Goal: Find specific page/section: Find specific page/section

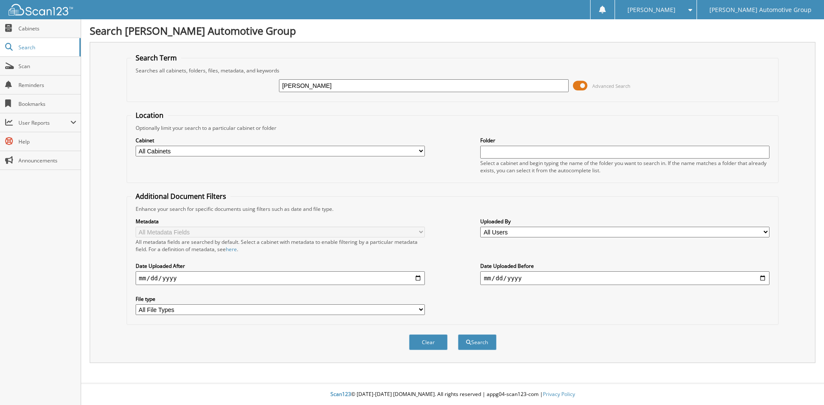
type input "[PERSON_NAME]"
click at [458, 335] on button "Search" at bounding box center [477, 343] width 39 height 16
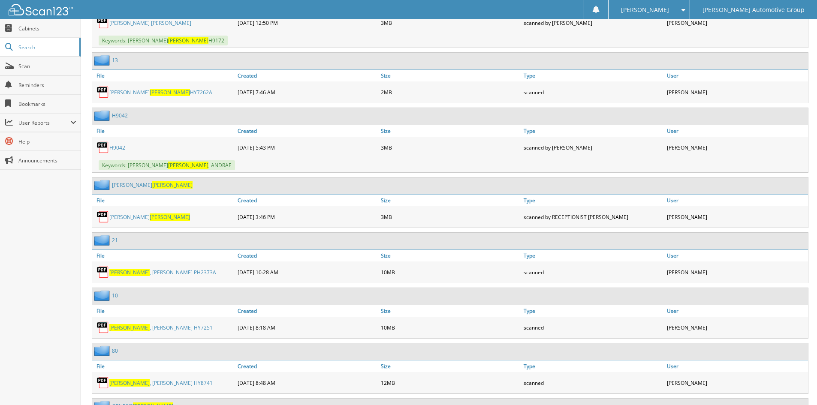
scroll to position [815, 0]
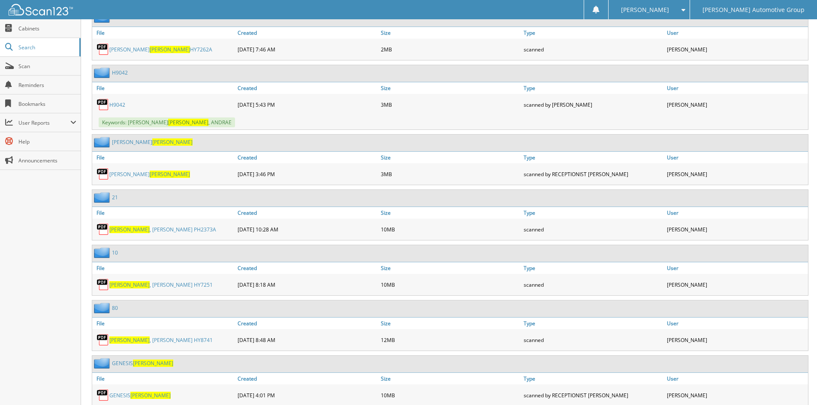
click at [139, 230] on link "MCLENDON , TED PH2373A" at bounding box center [162, 229] width 107 height 7
